Goal: Task Accomplishment & Management: Complete application form

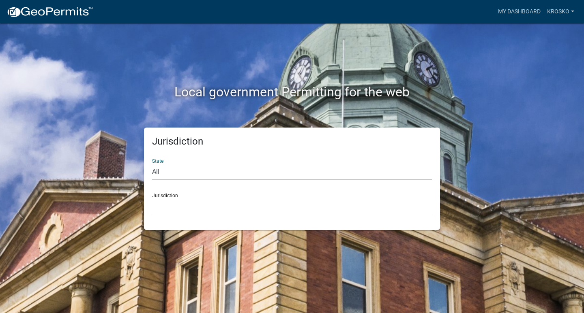
click at [167, 173] on select "All [US_STATE] [US_STATE] [US_STATE] [US_STATE] [US_STATE] [US_STATE] [US_STATE…" at bounding box center [292, 172] width 280 height 17
select select "[US_STATE]"
click at [152, 164] on select "All [US_STATE] [US_STATE] [US_STATE] [US_STATE] [US_STATE] [US_STATE] [US_STATE…" at bounding box center [292, 172] width 280 height 17
click at [172, 208] on select "City of [GEOGRAPHIC_DATA], [US_STATE] City of [GEOGRAPHIC_DATA], [US_STATE] Cit…" at bounding box center [292, 206] width 280 height 17
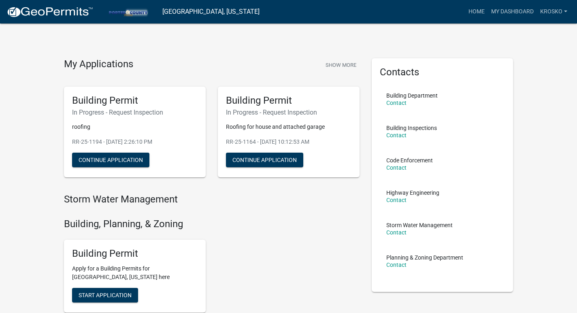
scroll to position [41, 0]
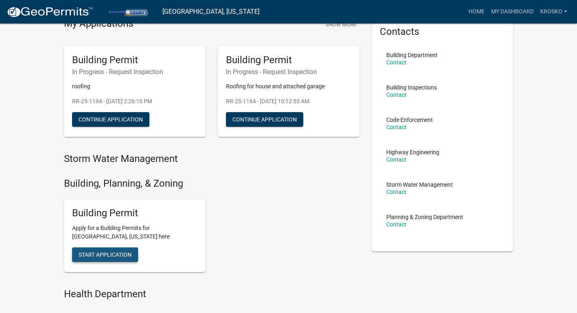
click at [107, 252] on span "Start Application" at bounding box center [105, 254] width 53 height 6
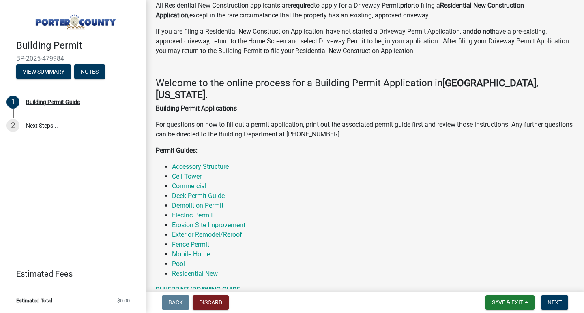
scroll to position [81, 0]
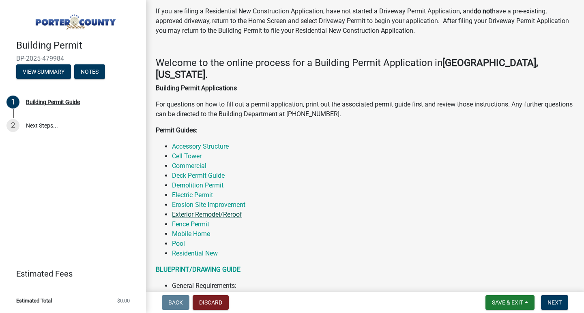
click at [180, 211] on link "Exterior Remodel/Reroof" at bounding box center [207, 215] width 70 height 8
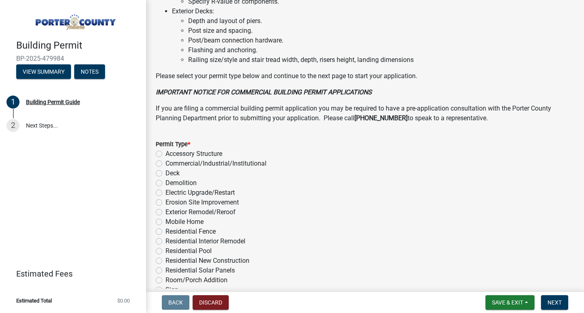
scroll to position [623, 0]
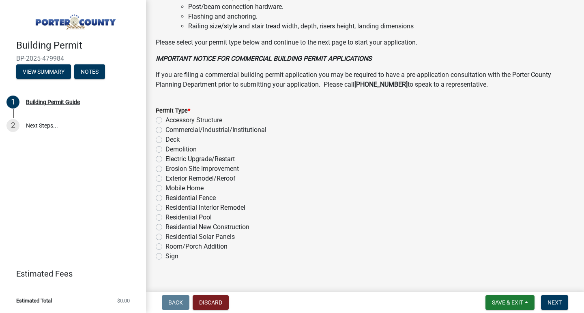
click at [165, 174] on label "Exterior Remodel/Reroof" at bounding box center [200, 179] width 70 height 10
click at [165, 174] on input "Exterior Remodel/Reroof" at bounding box center [167, 176] width 5 height 5
radio input "true"
click at [547, 300] on button "Next" at bounding box center [554, 302] width 27 height 15
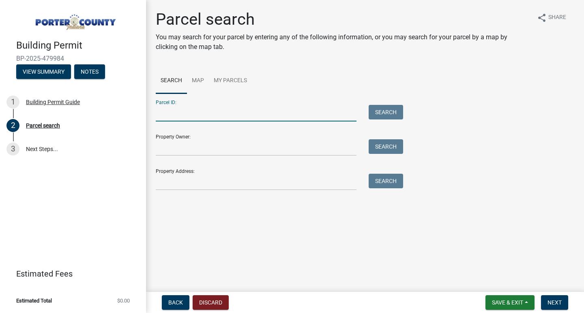
click at [189, 114] on input "Parcel ID:" at bounding box center [256, 113] width 201 height 17
paste input "64-11-10-176-009.000-028"
type input "64-11-10-176-009.000-028"
click at [377, 110] on button "Search" at bounding box center [385, 112] width 34 height 15
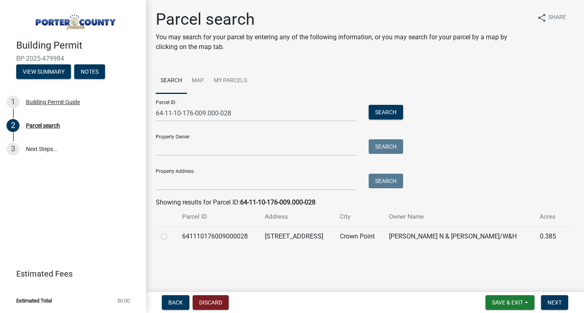
click at [170, 232] on label at bounding box center [170, 232] width 0 height 0
click at [170, 236] on input "radio" at bounding box center [172, 234] width 5 height 5
radio input "true"
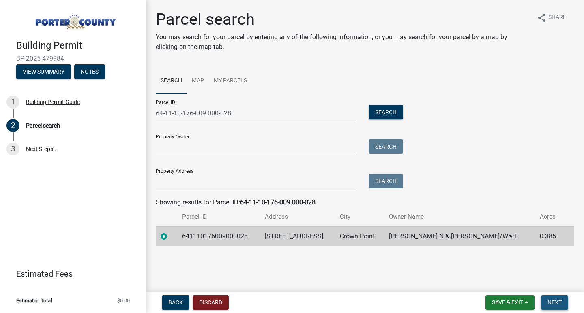
click at [556, 300] on span "Next" at bounding box center [554, 302] width 14 height 6
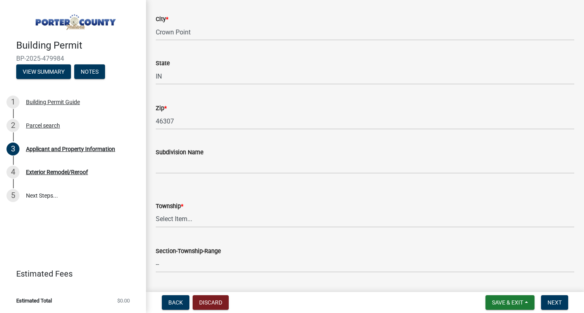
scroll to position [203, 0]
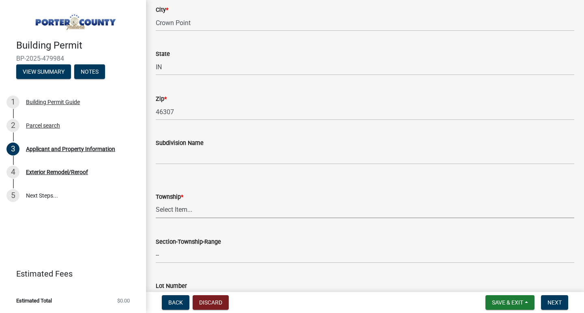
click at [182, 209] on select "Select Item... [PERSON_NAME][GEOGRAPHIC_DATA] [PERSON_NAME][GEOGRAPHIC_DATA] [G…" at bounding box center [365, 210] width 418 height 17
click at [191, 210] on select "Select Item... [PERSON_NAME][GEOGRAPHIC_DATA] [PERSON_NAME][GEOGRAPHIC_DATA] [G…" at bounding box center [365, 210] width 418 height 17
click at [156, 202] on select "Select Item... [PERSON_NAME][GEOGRAPHIC_DATA] [PERSON_NAME][GEOGRAPHIC_DATA] [G…" at bounding box center [365, 210] width 418 height 17
select select "eebc071e-620a-4db8-83e9-cb6b194c67e9"
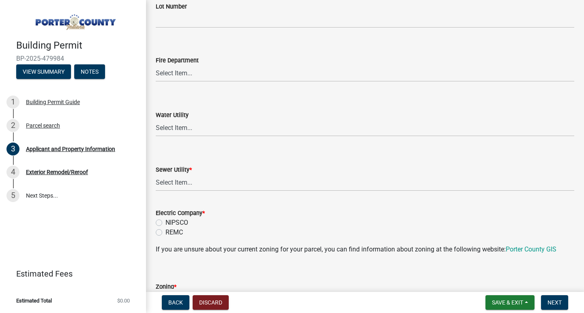
scroll to position [486, 0]
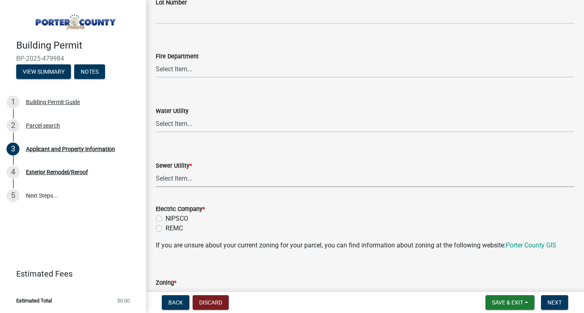
click at [192, 176] on select "Select Item... Aqua [US_STATE] Inc Damon Run Falling Waters Lake Eliza - LEACD …" at bounding box center [365, 179] width 418 height 17
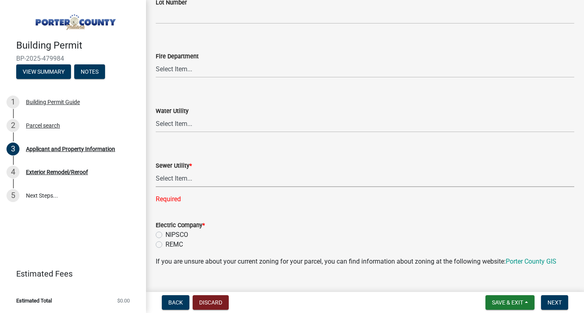
click at [186, 180] on select "Select Item... Aqua [US_STATE] Inc Damon Run Falling Waters Lake Eliza - LEACD …" at bounding box center [365, 179] width 418 height 17
click at [156, 171] on select "Select Item... Aqua [US_STATE] Inc Damon Run Falling Waters Lake Eliza - LEACD …" at bounding box center [365, 179] width 418 height 17
select select "50b13dbd-a6c5-4f62-a7fa-af9af9d24f53"
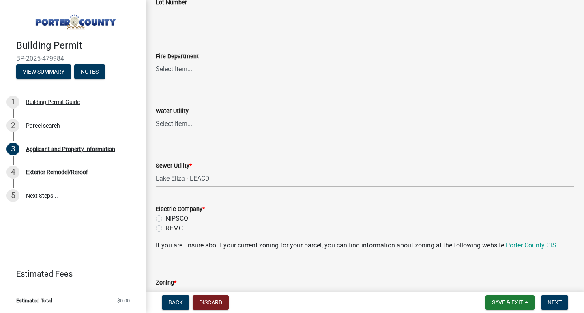
click at [165, 216] on label "NIPSCO" at bounding box center [176, 219] width 23 height 10
click at [165, 216] on input "NIPSCO" at bounding box center [167, 216] width 5 height 5
radio input "true"
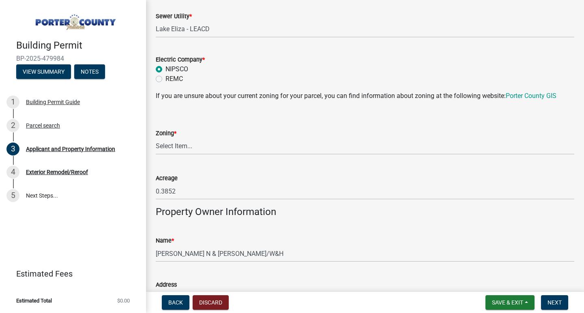
scroll to position [648, 0]
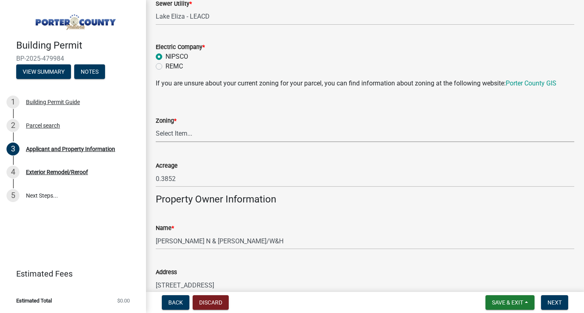
click at [208, 131] on select "Select Item... A1 A2 CH CM CN I1 I2 I3 IN MP OT P1 P2 PUD R1 R2 R3 R4 RL RR" at bounding box center [365, 134] width 418 height 17
click at [156, 126] on select "Select Item... A1 A2 CH CM CN I1 I2 I3 IN MP OT P1 P2 PUD R1 R2 R3 R4 RL RR" at bounding box center [365, 134] width 418 height 17
select select "271bd504-2c49-4a3f-937e-0db1d3436bac"
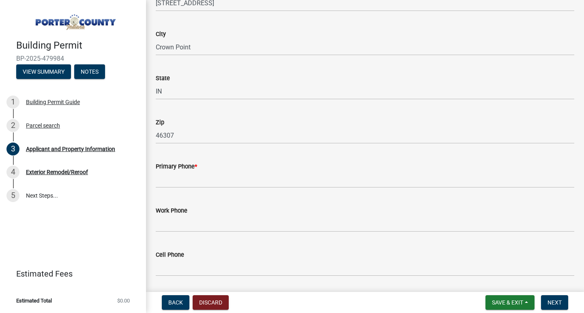
scroll to position [932, 0]
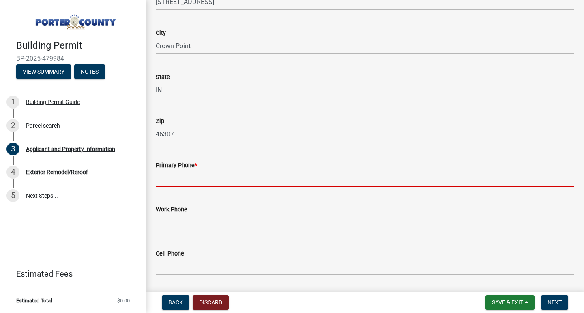
click at [186, 182] on input "Primary Phone *" at bounding box center [365, 178] width 418 height 17
click at [175, 177] on input "Primary Phone *" at bounding box center [365, 178] width 418 height 17
type input "2"
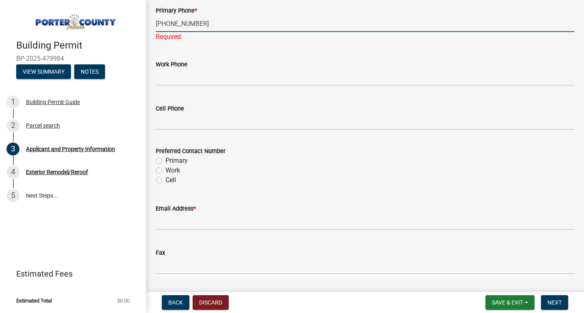
scroll to position [1094, 0]
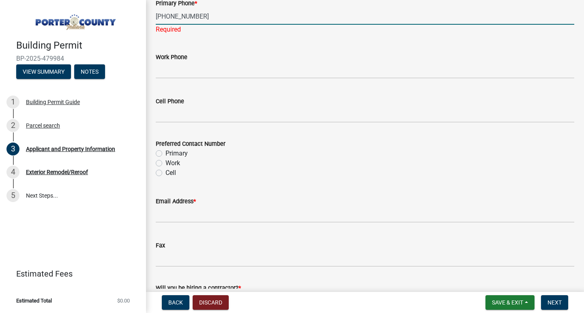
type input "[PHONE_NUMBER]"
click at [158, 153] on div "Preferred Contact Number Primary Work Cell" at bounding box center [365, 158] width 418 height 39
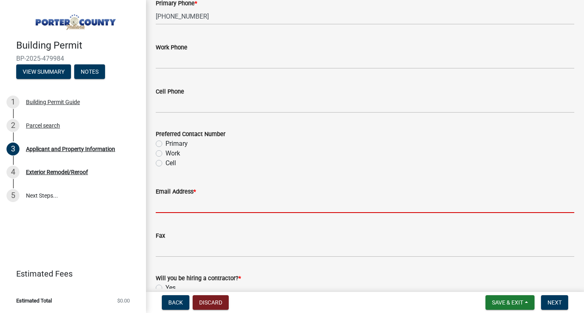
click at [170, 206] on input "Email Address *" at bounding box center [365, 205] width 418 height 17
paste input "[EMAIL_ADDRESS][DOMAIN_NAME]"
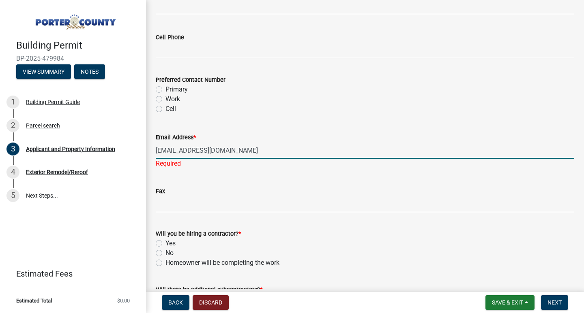
scroll to position [1175, 0]
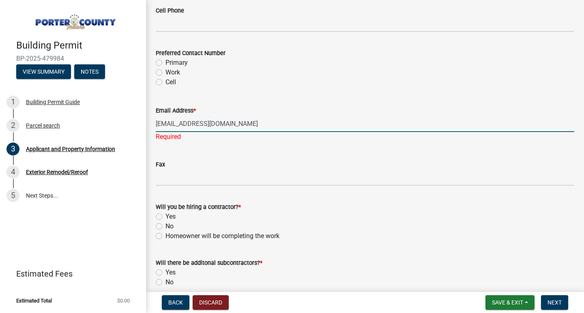
type input "[EMAIL_ADDRESS][DOMAIN_NAME]"
click at [159, 215] on div "Will you be hiring a contractor? * Yes No Homeowner will be completing the work" at bounding box center [365, 221] width 418 height 39
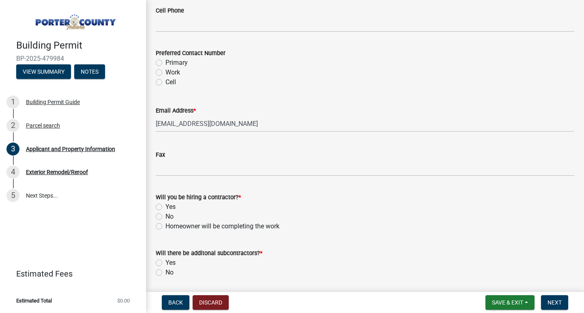
scroll to position [1203, 0]
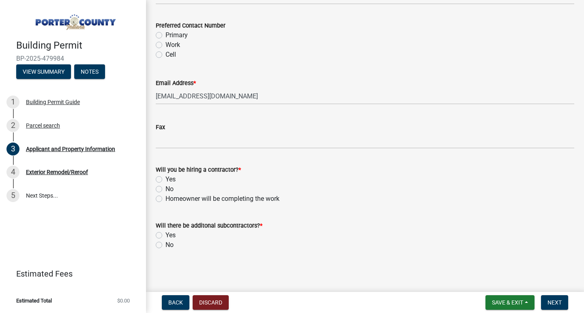
click at [165, 246] on label "No" at bounding box center [169, 245] width 8 height 10
click at [165, 246] on input "No" at bounding box center [167, 242] width 5 height 5
radio input "true"
click at [558, 300] on span "Next" at bounding box center [554, 302] width 14 height 6
click at [165, 182] on label "Yes" at bounding box center [170, 180] width 10 height 10
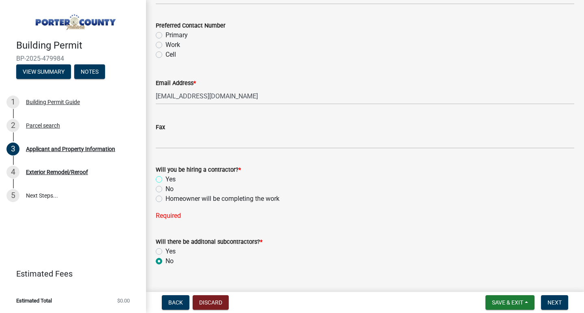
click at [165, 180] on input "Yes" at bounding box center [167, 177] width 5 height 5
radio input "true"
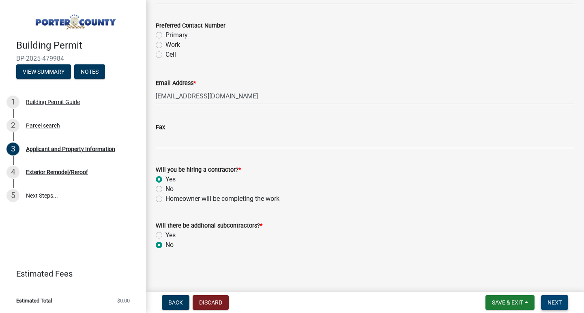
click at [558, 304] on span "Next" at bounding box center [554, 302] width 14 height 6
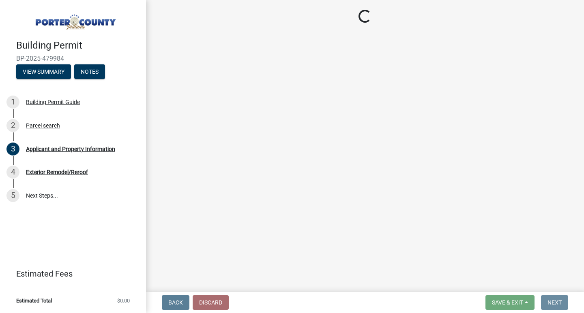
scroll to position [0, 0]
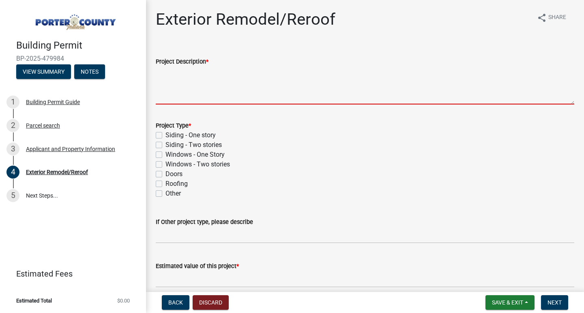
click at [177, 98] on textarea "Project Description *" at bounding box center [365, 85] width 418 height 38
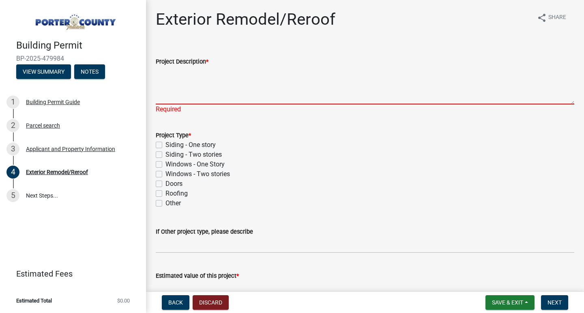
click at [167, 97] on textarea "Project Description *" at bounding box center [365, 85] width 418 height 38
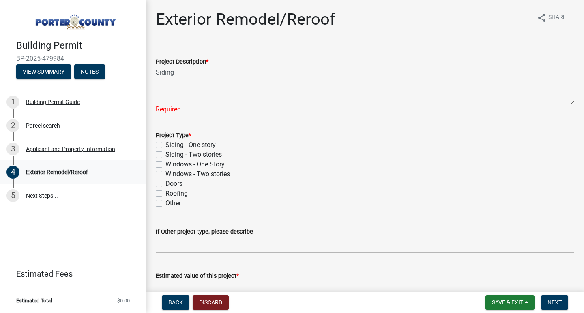
type textarea "Siding"
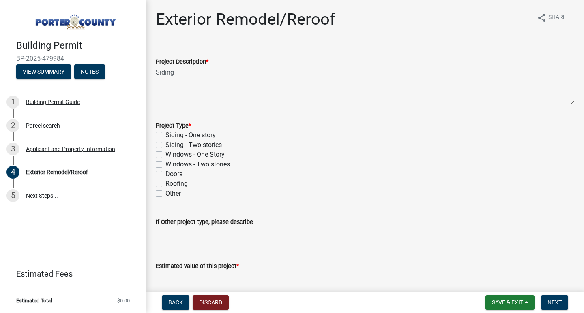
click at [165, 145] on label "Siding - Two stories" at bounding box center [193, 145] width 56 height 10
click at [165, 145] on input "Siding - Two stories" at bounding box center [167, 142] width 5 height 5
checkbox input "true"
checkbox input "false"
checkbox input "true"
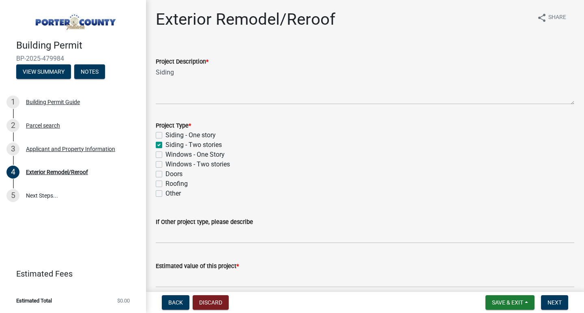
checkbox input "false"
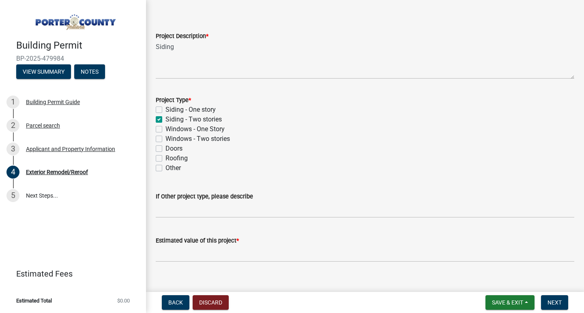
scroll to position [38, 0]
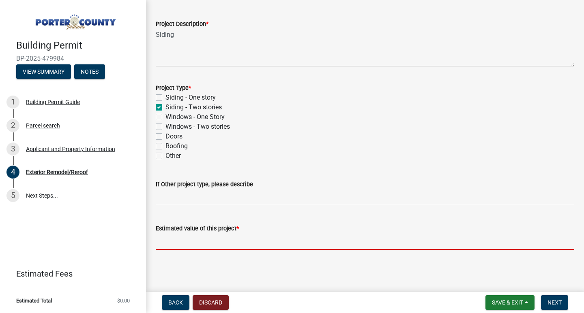
click at [188, 245] on input "text" at bounding box center [365, 241] width 418 height 17
click at [166, 242] on input "text" at bounding box center [365, 241] width 418 height 17
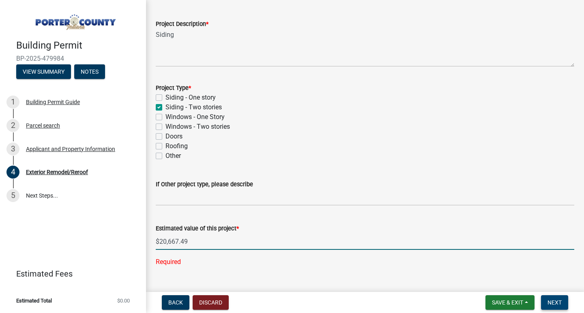
type input "20667.49"
click at [556, 300] on span "Next" at bounding box center [554, 302] width 14 height 6
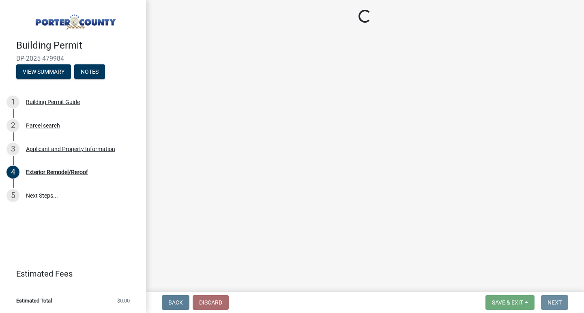
scroll to position [0, 0]
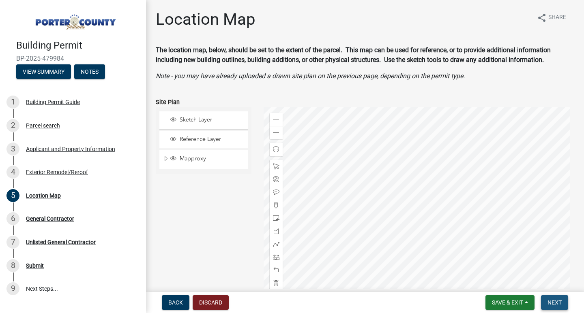
click at [553, 305] on span "Next" at bounding box center [554, 302] width 14 height 6
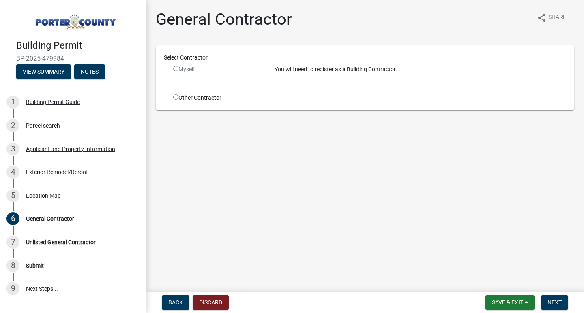
click at [175, 96] on input "radio" at bounding box center [175, 96] width 5 height 5
radio input "true"
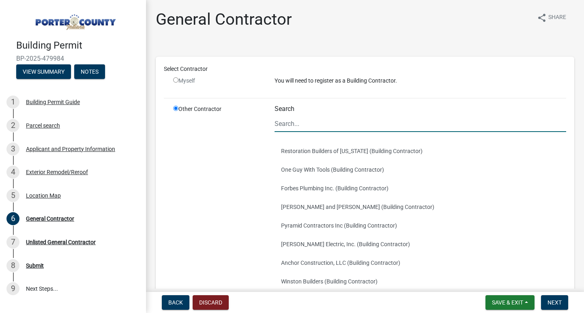
click at [299, 123] on input "Search" at bounding box center [419, 123] width 291 height 17
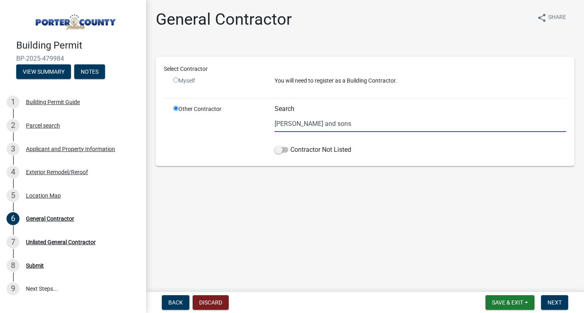
type input "[PERSON_NAME] and sons"
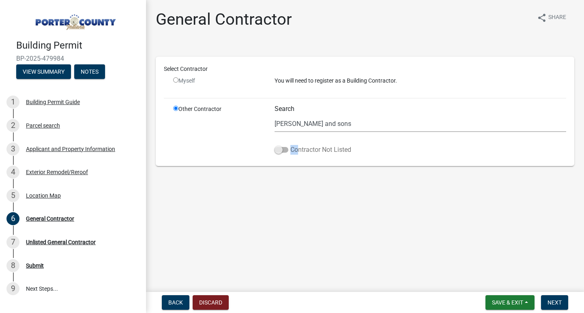
drag, startPoint x: 281, startPoint y: 150, endPoint x: 295, endPoint y: 150, distance: 13.8
click at [295, 150] on label "Contractor Not Listed" at bounding box center [312, 150] width 77 height 10
click at [285, 148] on span at bounding box center [281, 150] width 14 height 6
click at [290, 145] on input "Contractor Not Listed" at bounding box center [290, 145] width 0 height 0
click at [349, 184] on main "General Contractor share Share Select Contractor Myself You will need to regist…" at bounding box center [365, 144] width 438 height 289
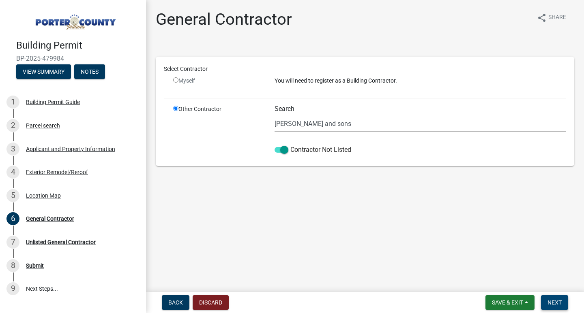
click at [556, 302] on span "Next" at bounding box center [554, 302] width 14 height 6
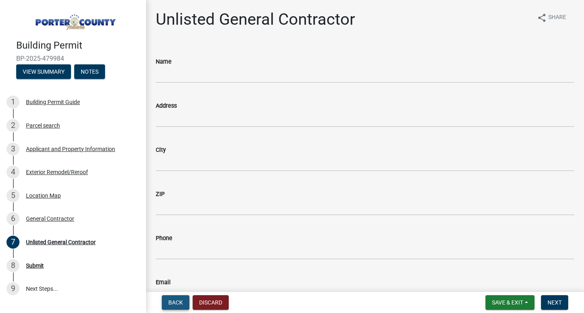
drag, startPoint x: 171, startPoint y: 303, endPoint x: 178, endPoint y: 289, distance: 15.8
click at [172, 302] on span "Back" at bounding box center [175, 302] width 15 height 6
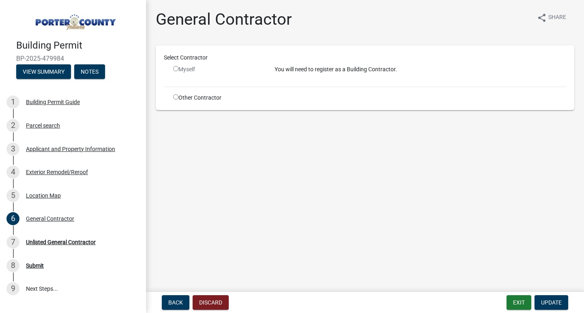
click at [176, 96] on input "radio" at bounding box center [175, 96] width 5 height 5
radio input "true"
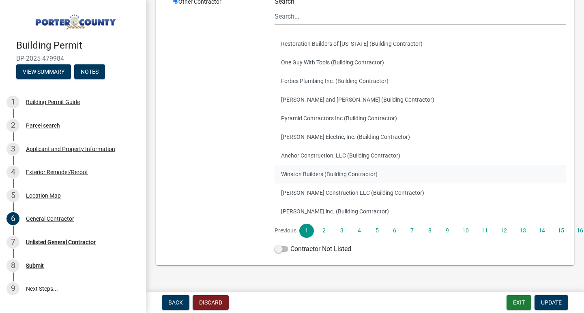
scroll to position [122, 0]
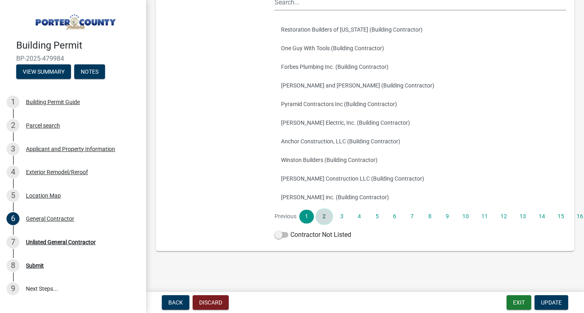
click at [323, 217] on link "2" at bounding box center [323, 217] width 15 height 14
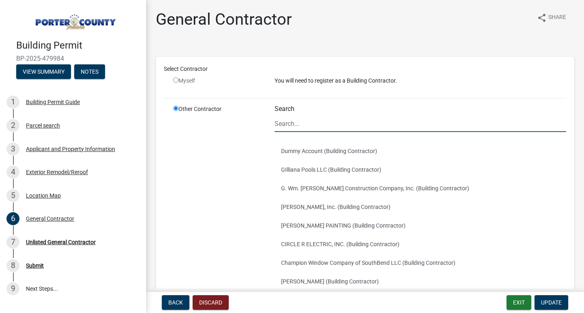
click at [306, 124] on input "Search" at bounding box center [419, 123] width 291 height 17
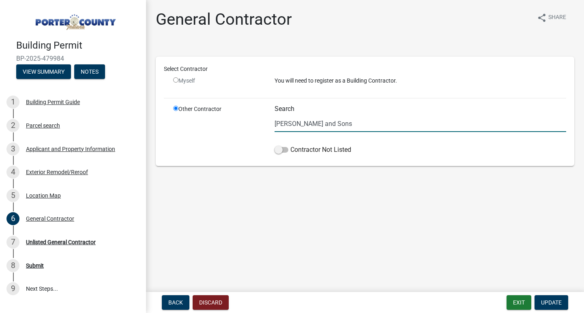
type input "[PERSON_NAME] and Sons"
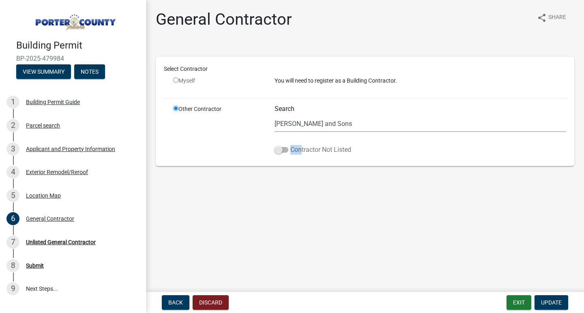
drag, startPoint x: 279, startPoint y: 149, endPoint x: 297, endPoint y: 150, distance: 18.3
click at [297, 150] on label "Contractor Not Listed" at bounding box center [312, 150] width 77 height 10
click at [282, 149] on span at bounding box center [281, 150] width 14 height 6
click at [290, 145] on input "Contractor Not Listed" at bounding box center [290, 145] width 0 height 0
click at [551, 303] on span "Update" at bounding box center [551, 302] width 21 height 6
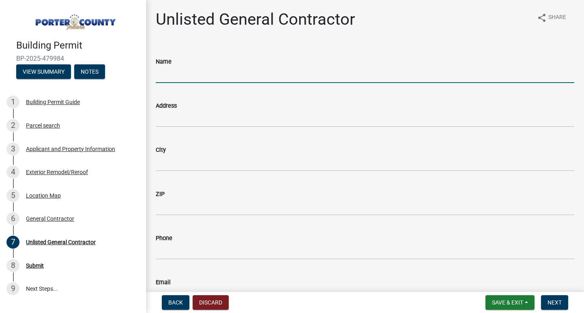
click at [175, 74] on input "Name" at bounding box center [365, 74] width 418 height 17
type input "[PERSON_NAME] and Sons"
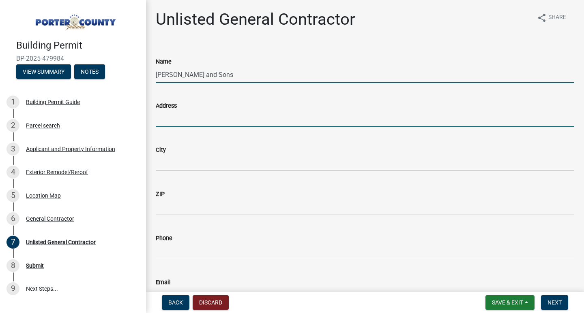
type input "[STREET_ADDRESS]"
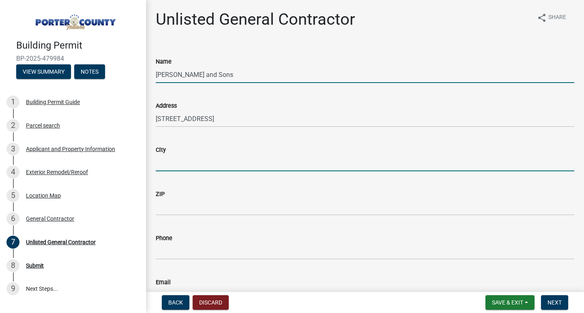
type input "CROWN POINT"
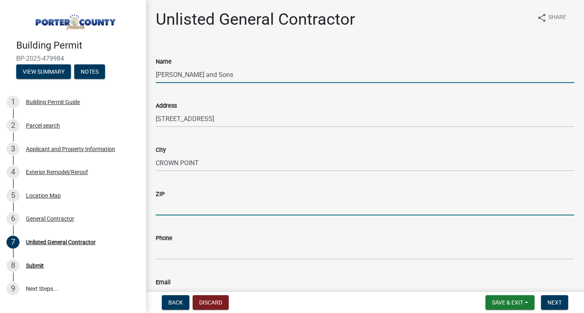
type input "46307"
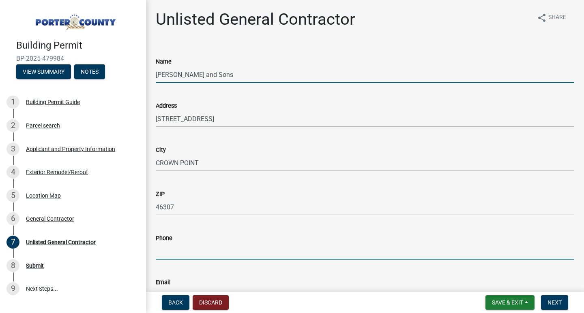
type input "2196619110"
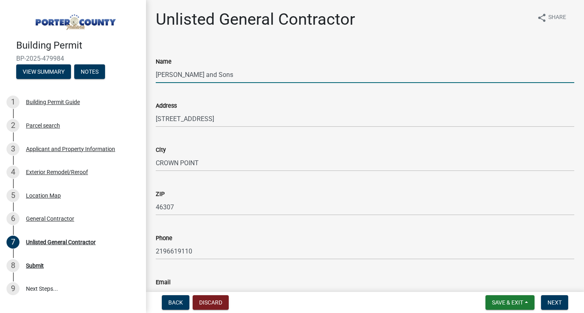
type input "[EMAIL_ADDRESS][DOMAIN_NAME]"
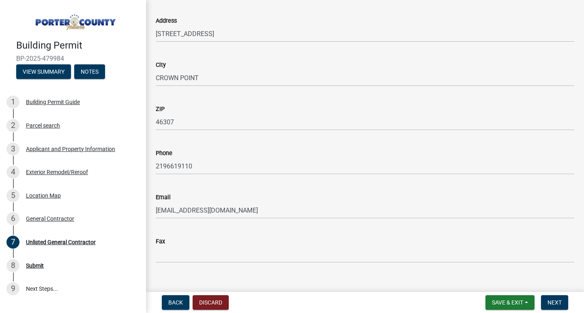
scroll to position [97, 0]
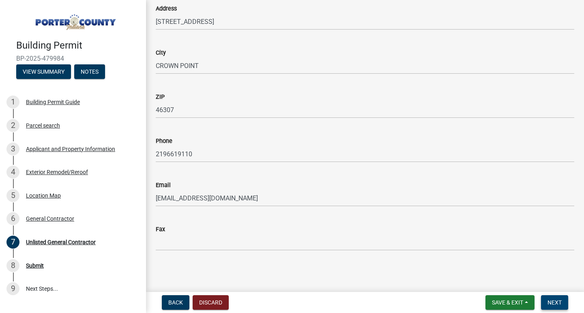
click at [553, 301] on span "Next" at bounding box center [554, 302] width 14 height 6
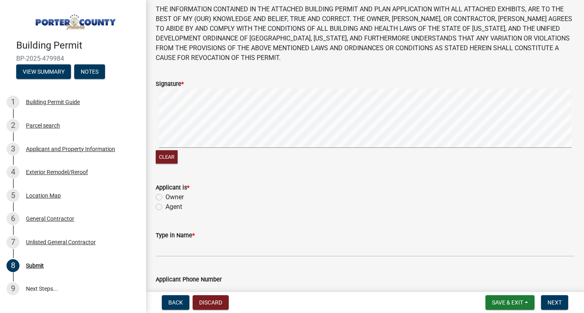
scroll to position [81, 0]
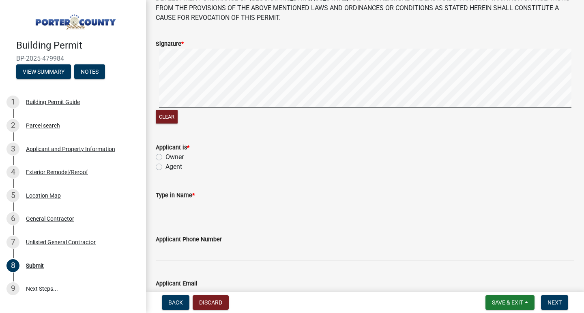
click at [165, 169] on label "Agent" at bounding box center [173, 167] width 17 height 10
click at [165, 167] on input "Agent" at bounding box center [167, 164] width 5 height 5
radio input "true"
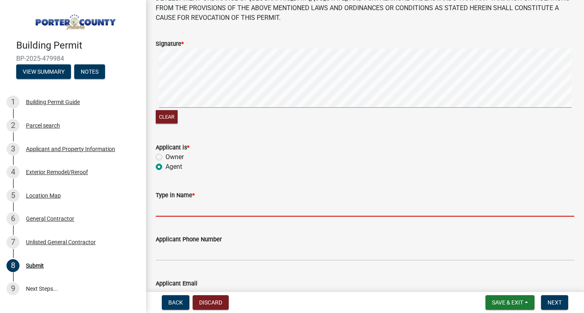
click at [166, 209] on input "Type in Name *" at bounding box center [365, 208] width 418 height 17
type input "[PERSON_NAME]"
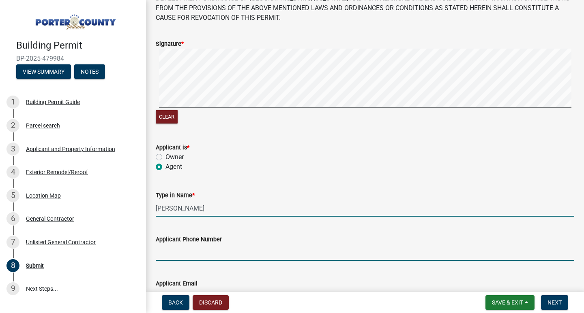
type input "2196619110"
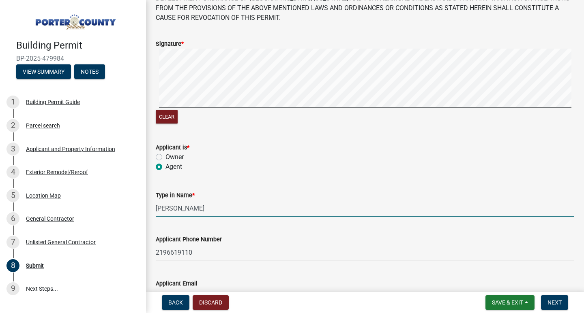
type input "[EMAIL_ADDRESS][DOMAIN_NAME]"
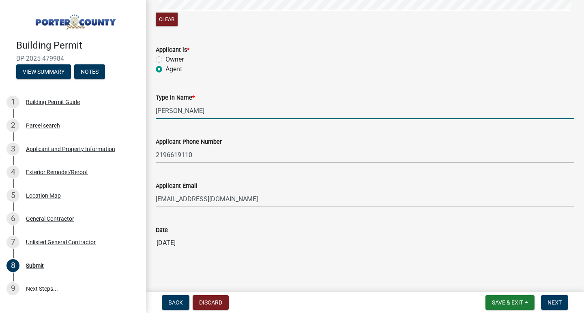
scroll to position [186, 0]
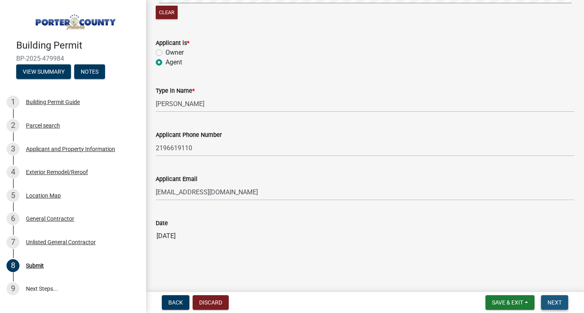
click at [548, 302] on span "Next" at bounding box center [554, 302] width 14 height 6
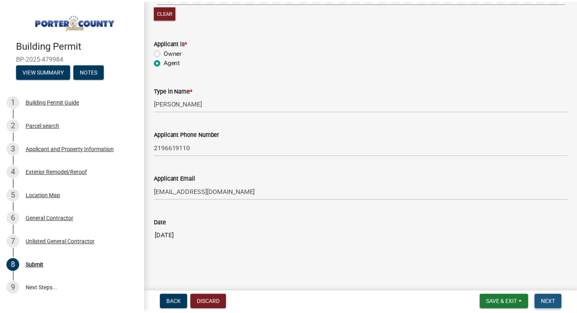
scroll to position [0, 0]
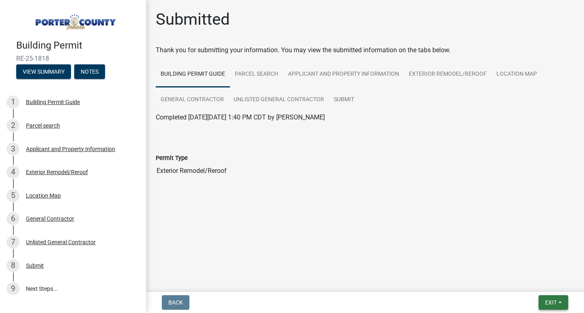
click at [550, 304] on span "Exit" at bounding box center [551, 302] width 12 height 6
click at [522, 280] on button "Save & Exit" at bounding box center [535, 281] width 65 height 19
